Goal: Task Accomplishment & Management: Use online tool/utility

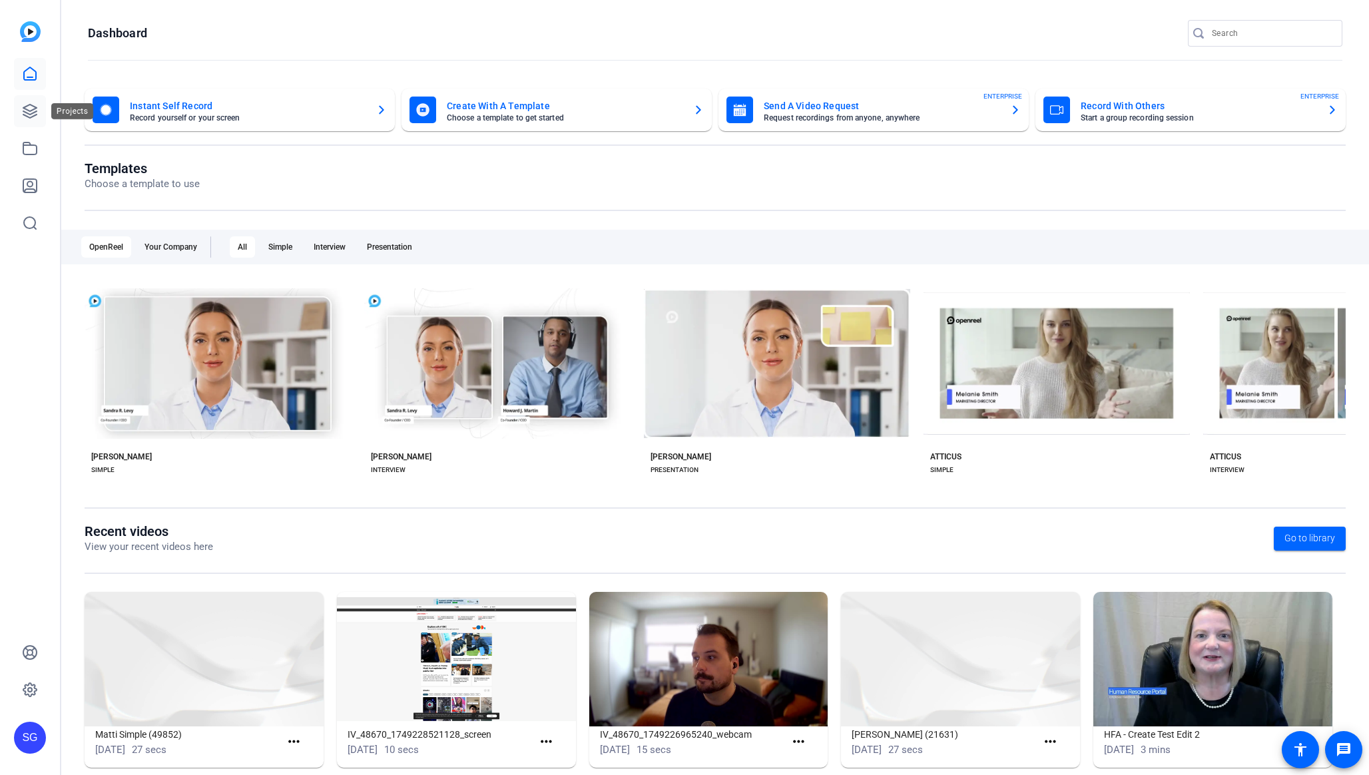
click at [22, 118] on icon at bounding box center [30, 111] width 16 height 16
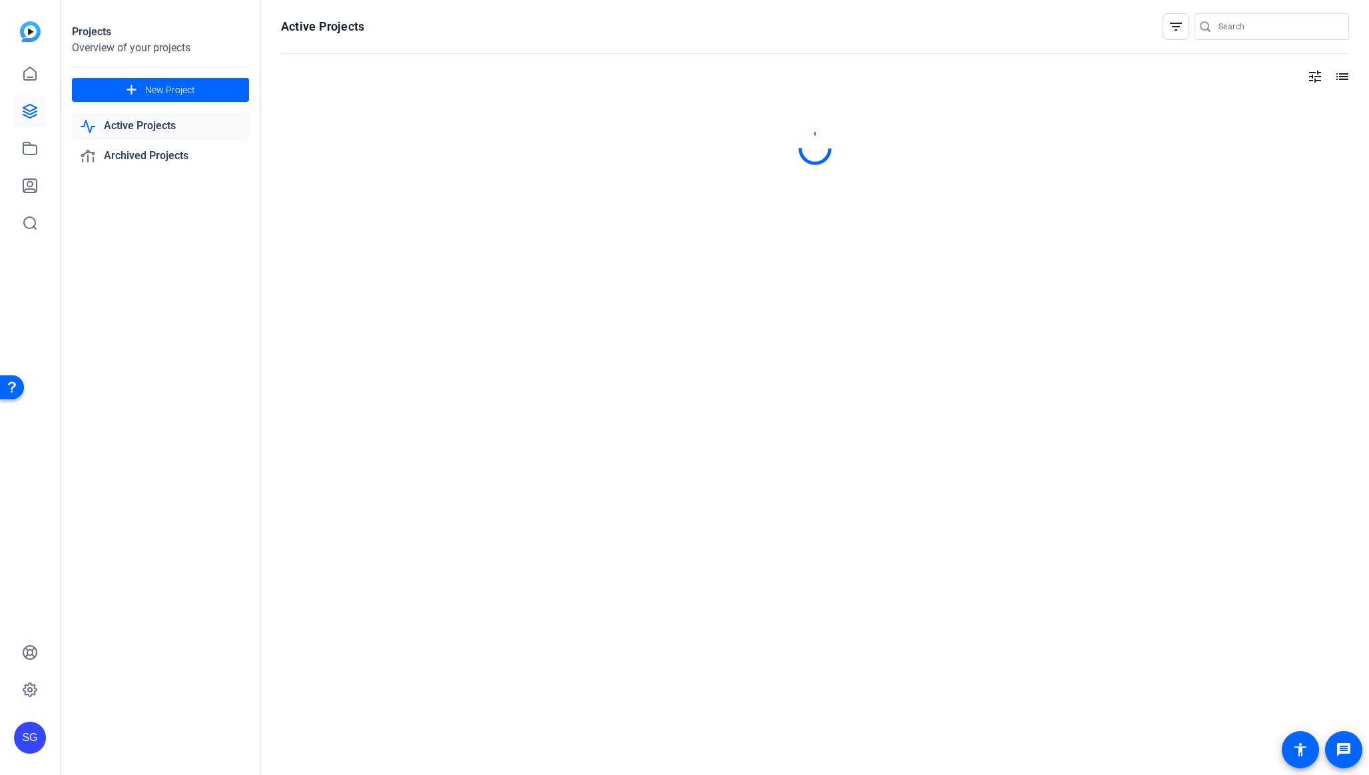
click at [876, 37] on openreel-page-title "Active Projects filter_list" at bounding box center [815, 26] width 1068 height 27
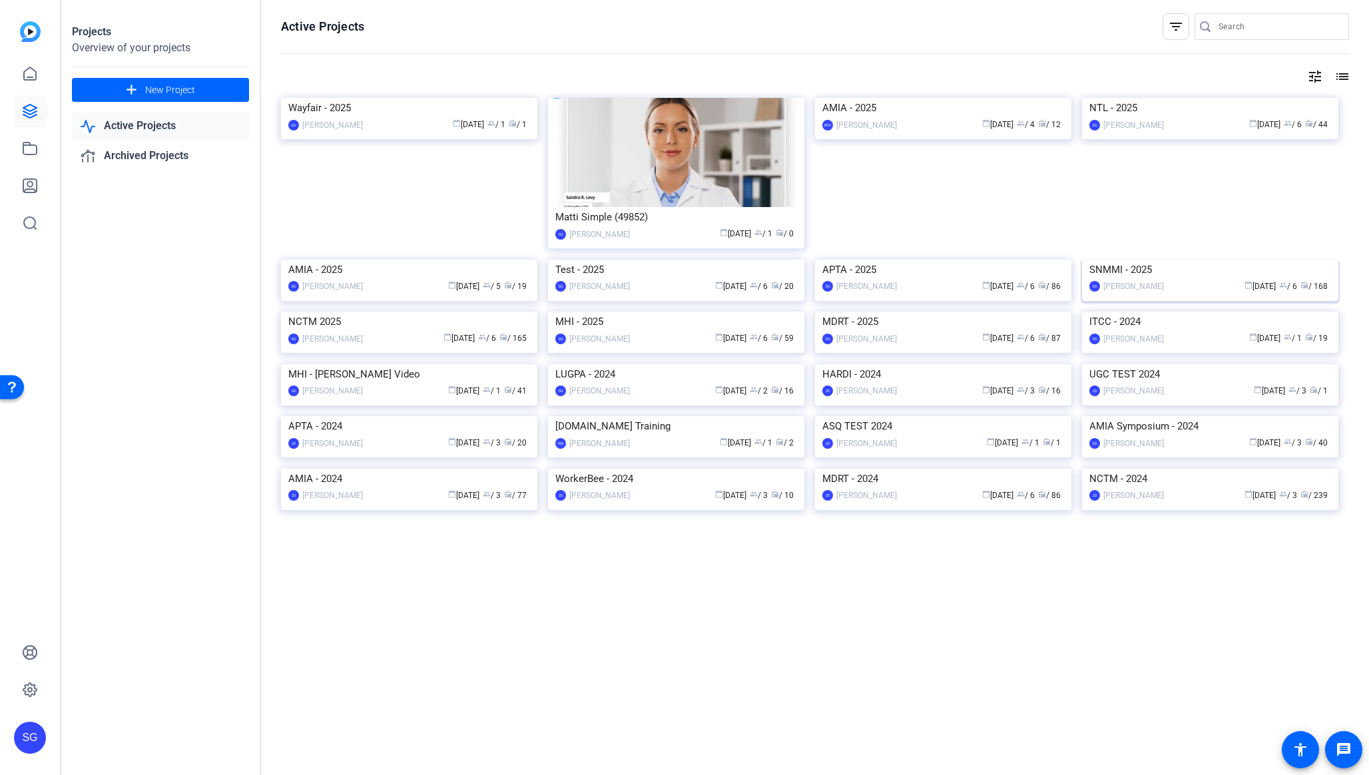
click at [1149, 260] on img at bounding box center [1210, 260] width 256 height 0
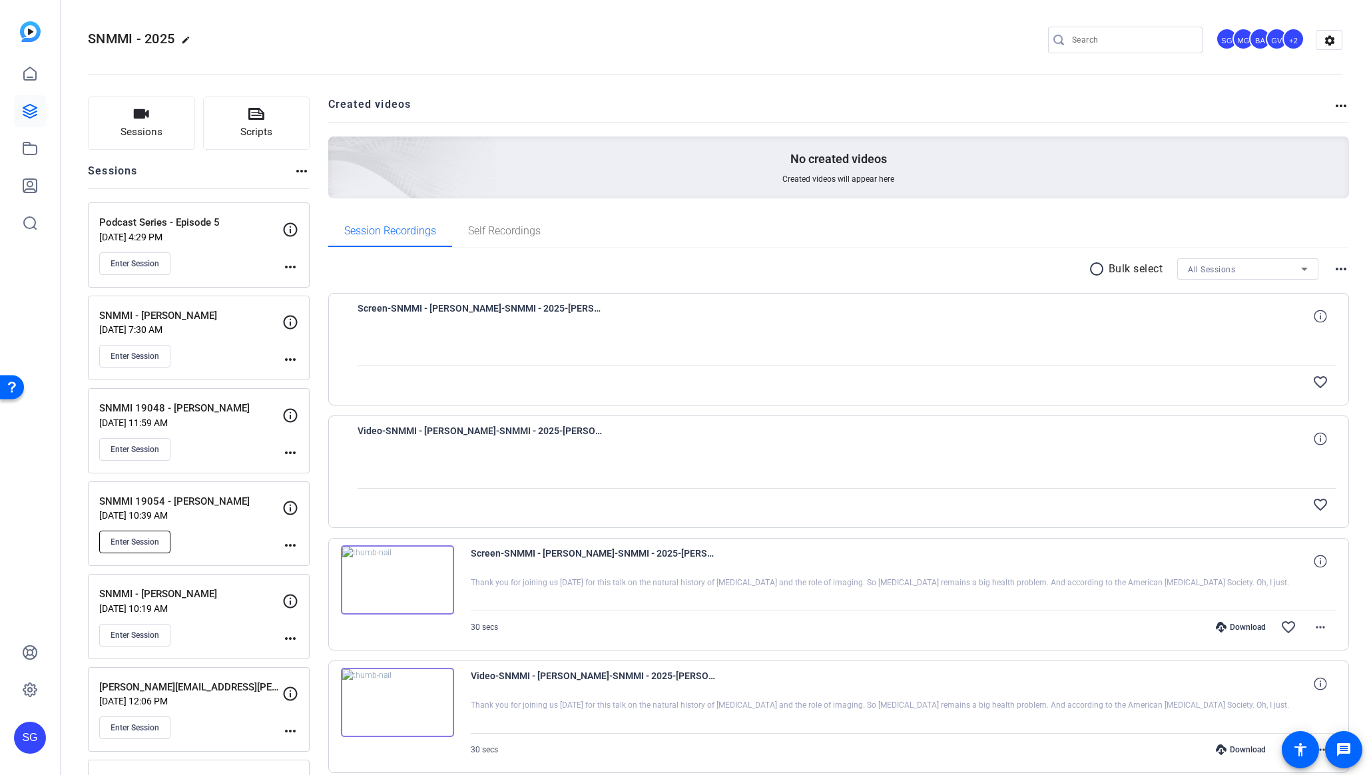
click at [142, 543] on span "Enter Session" at bounding box center [135, 542] width 49 height 11
